Goal: Navigation & Orientation: Find specific page/section

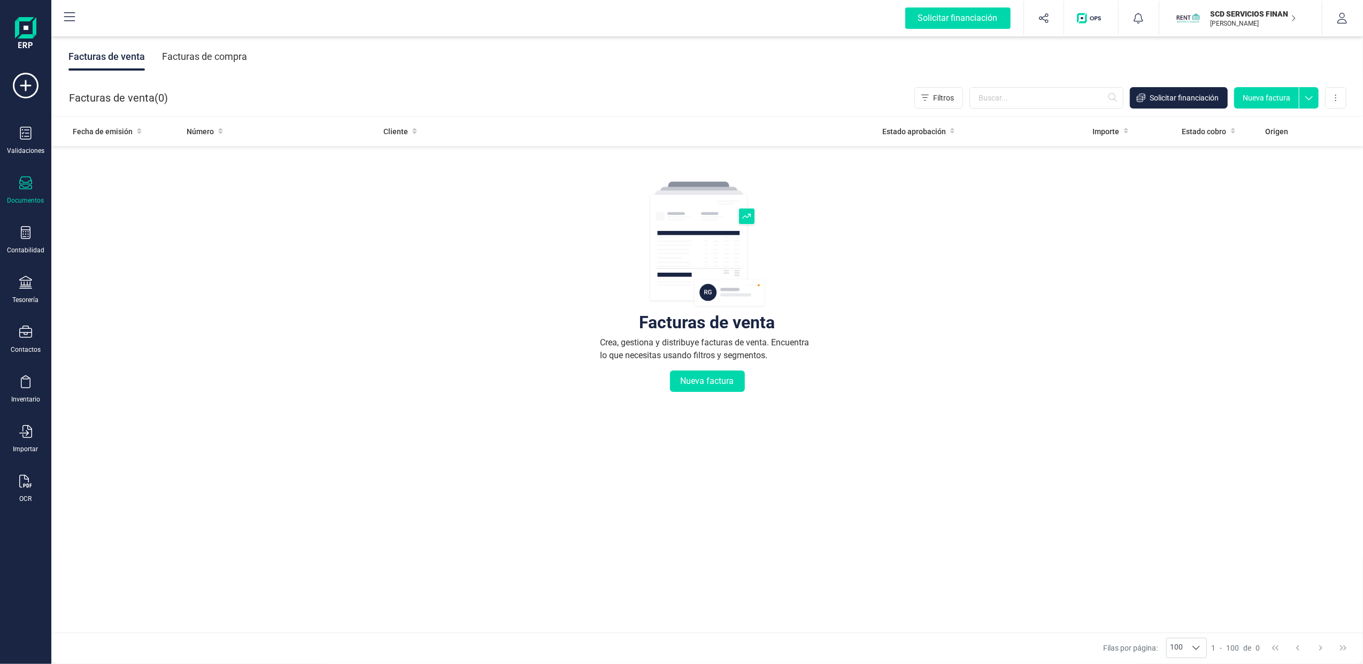
click at [418, 280] on div "Facturas de venta Crea, gestiona y distribuye facturas de venta. Encuentra lo q…" at bounding box center [707, 350] width 1269 height 401
click at [20, 280] on icon at bounding box center [25, 282] width 13 height 13
click at [122, 181] on span "Cuentas bancarias" at bounding box center [130, 182] width 94 height 13
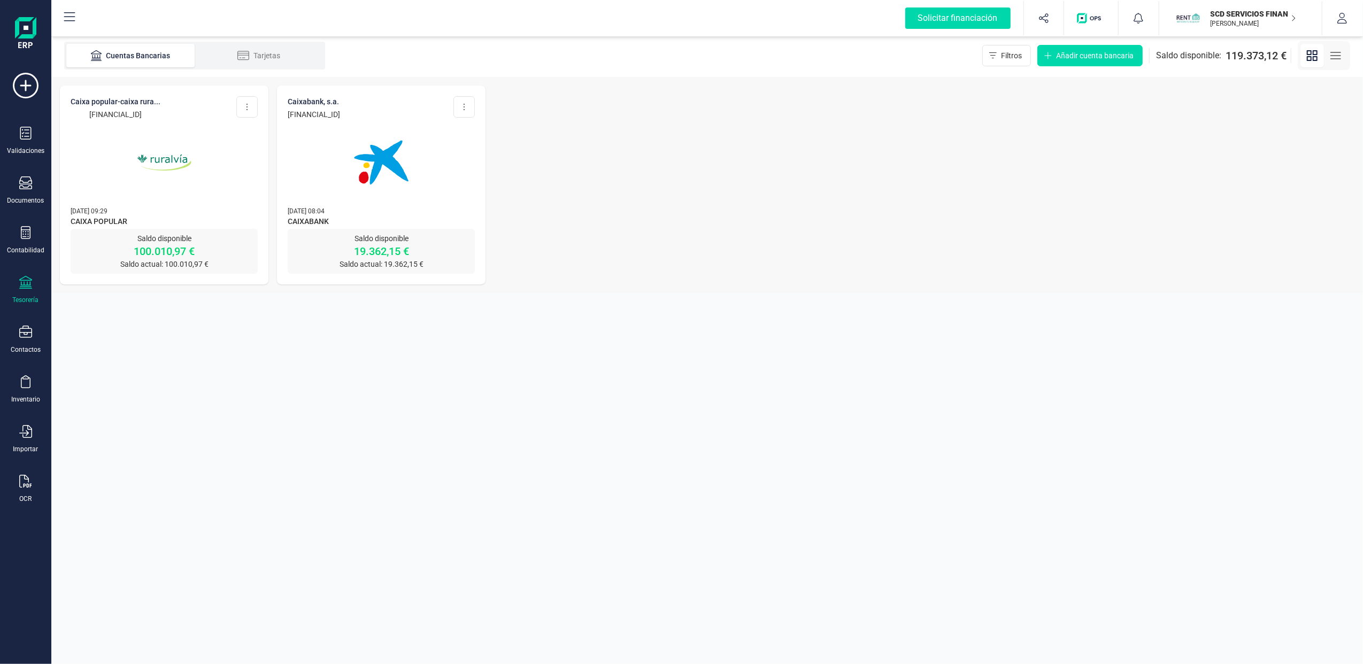
click at [175, 191] on img at bounding box center [164, 163] width 90 height 90
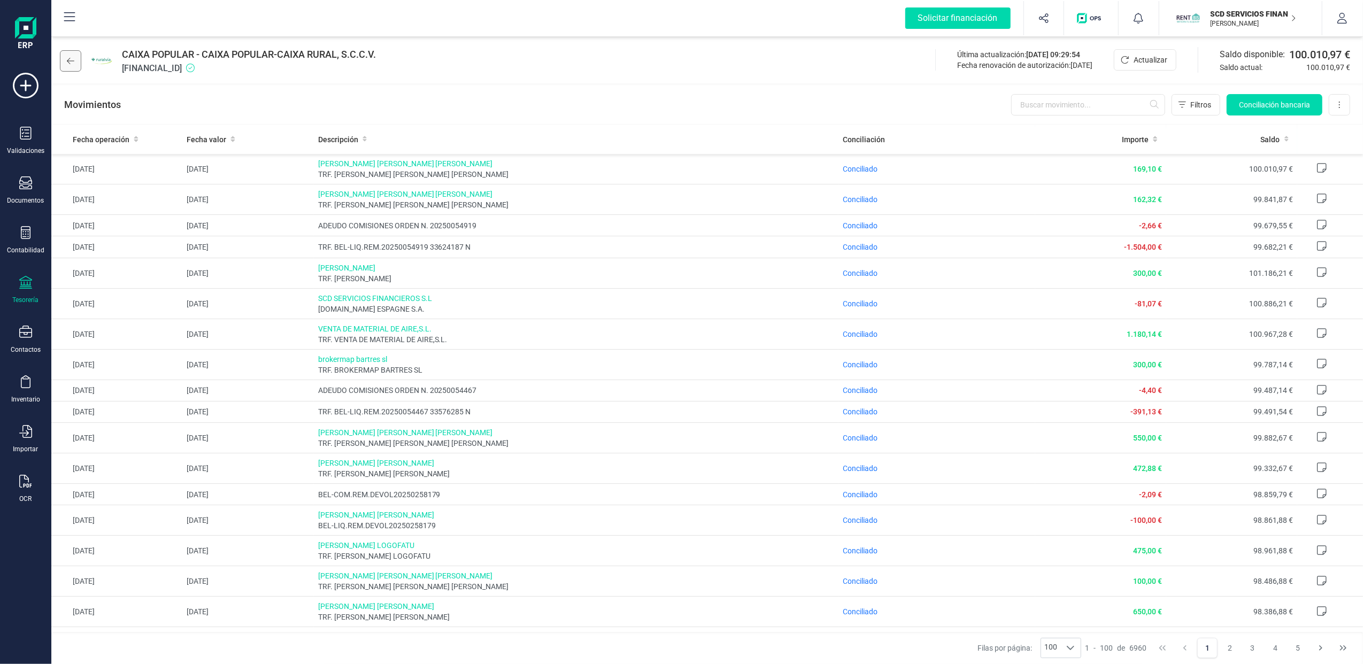
click at [73, 58] on icon at bounding box center [70, 61] width 7 height 9
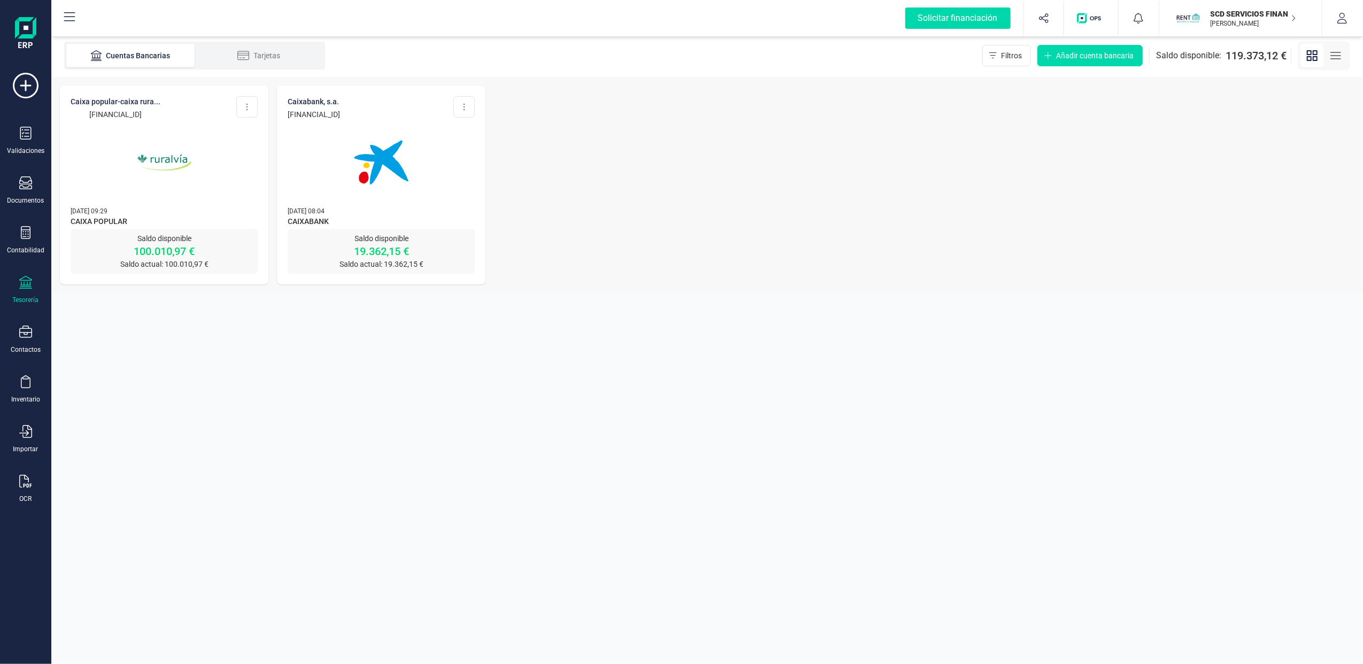
click at [404, 167] on img at bounding box center [381, 163] width 90 height 90
